Goal: Transaction & Acquisition: Subscribe to service/newsletter

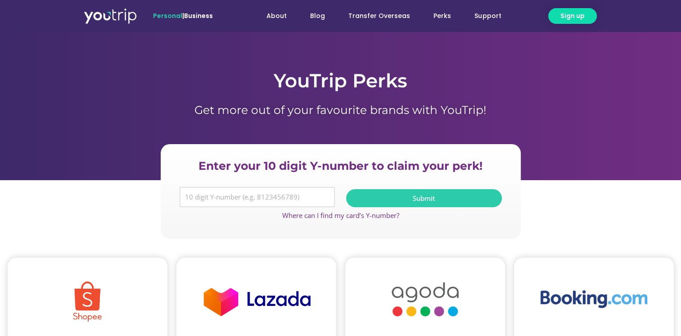
click at [270, 195] on input "Y Number" at bounding box center [258, 197] width 156 height 21
click at [274, 200] on input "Y Number" at bounding box center [258, 197] width 156 height 21
click at [578, 15] on span "Sign up" at bounding box center [572, 15] width 24 height 9
